Goal: Information Seeking & Learning: Learn about a topic

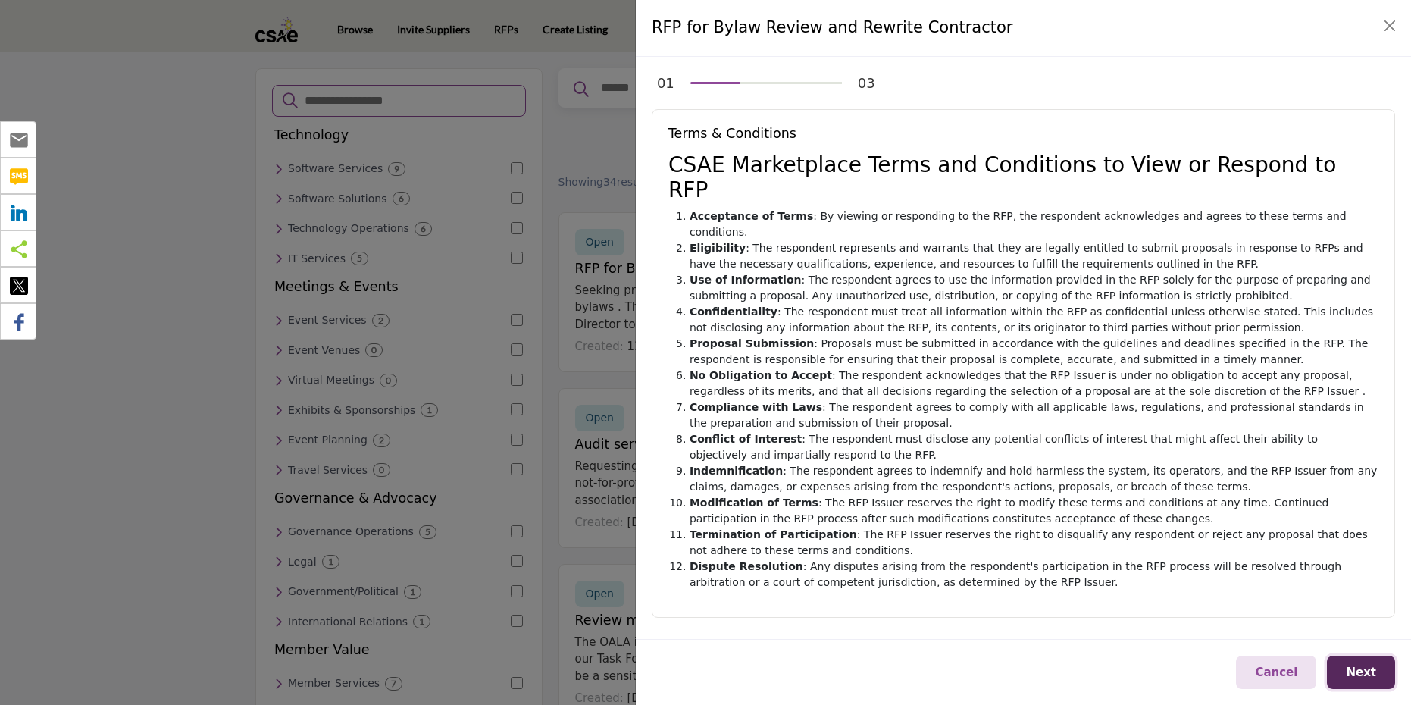
click at [1360, 677] on span "Next" at bounding box center [1361, 672] width 30 height 14
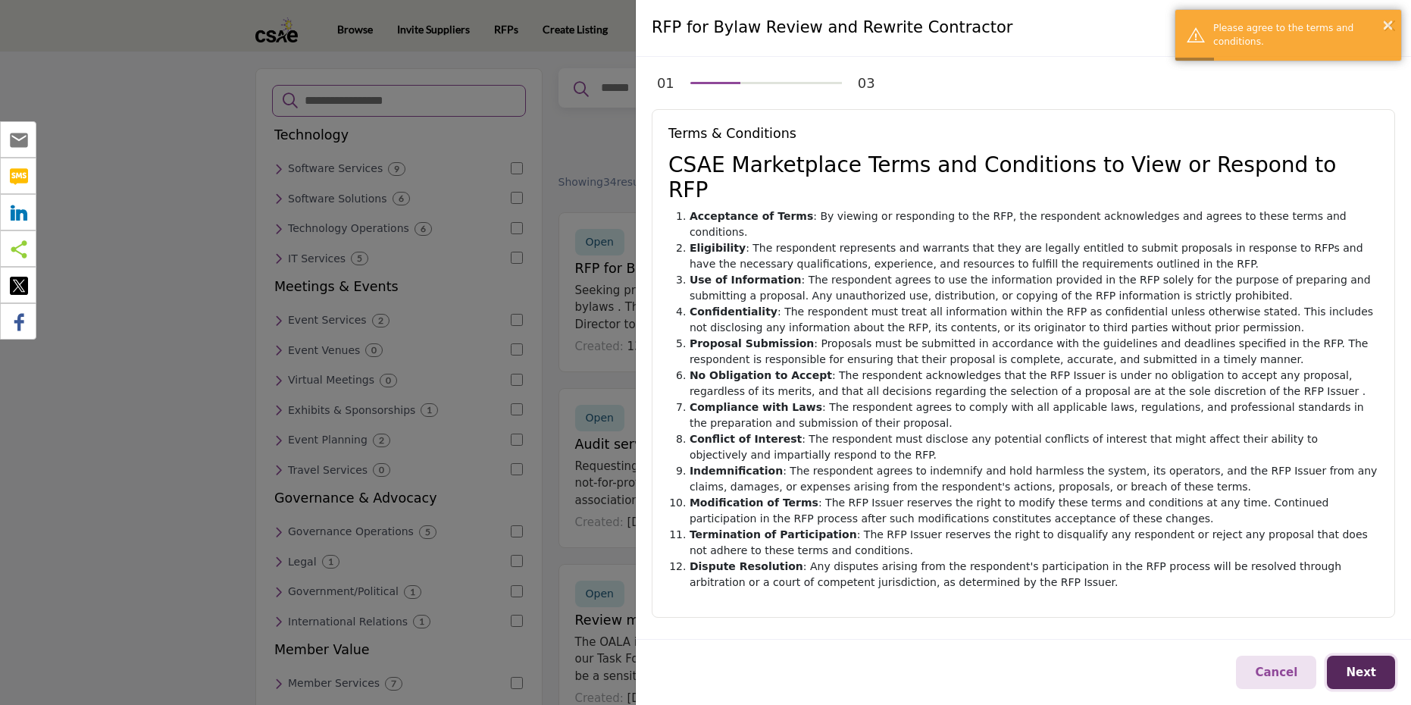
click at [1371, 680] on button "Next" at bounding box center [1361, 672] width 68 height 34
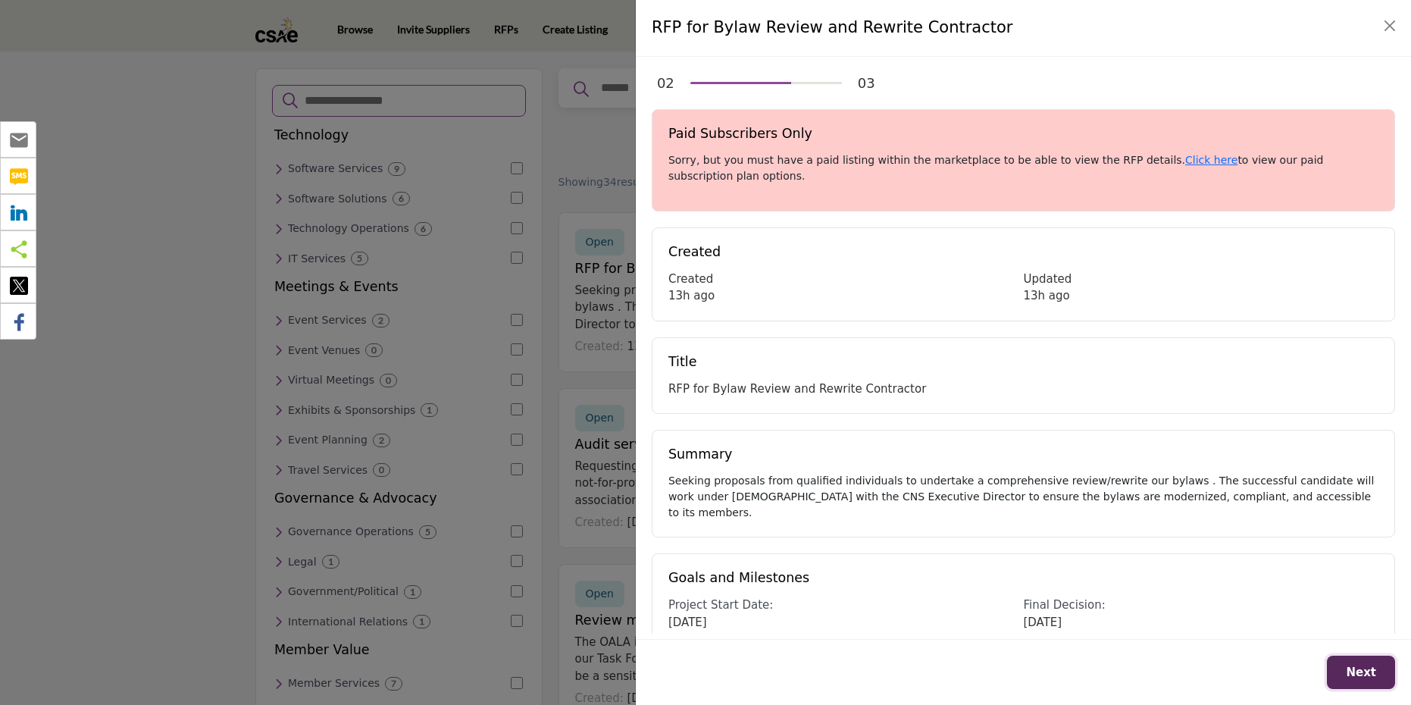
click at [1361, 674] on span "Next" at bounding box center [1361, 672] width 30 height 14
click at [1371, 668] on span "Next" at bounding box center [1361, 672] width 30 height 14
click at [1185, 161] on link "Click here" at bounding box center [1211, 160] width 52 height 12
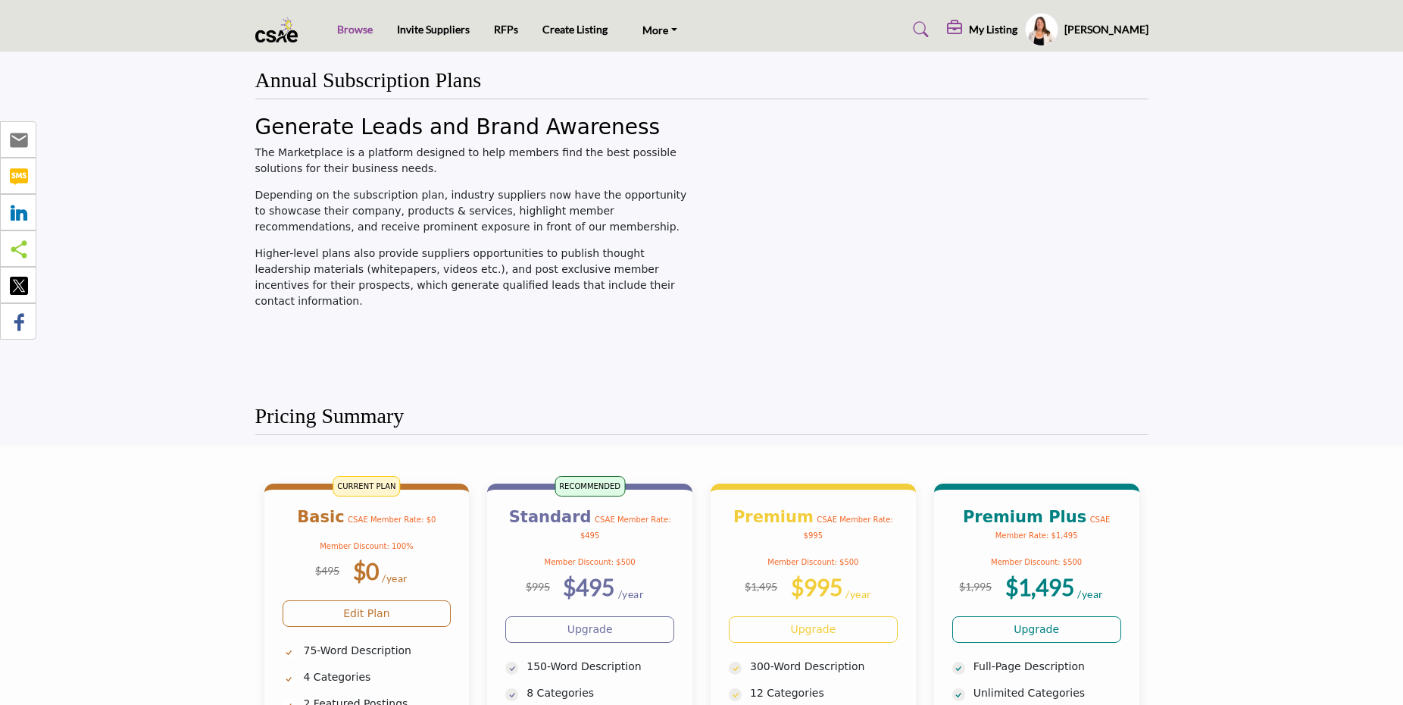
click at [357, 27] on link "Browse" at bounding box center [355, 29] width 36 height 13
